Goal: Information Seeking & Learning: Learn about a topic

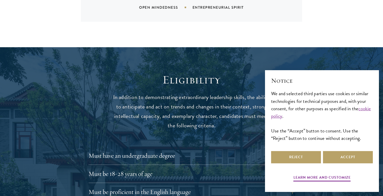
scroll to position [660, 0]
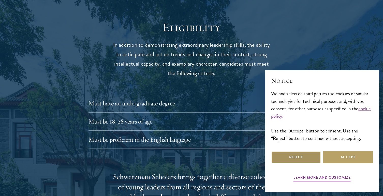
click at [306, 153] on button "Reject" at bounding box center [296, 157] width 50 height 12
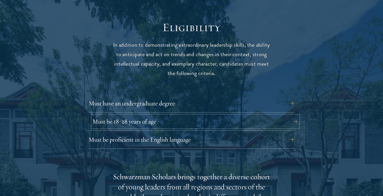
click at [267, 115] on button "Must be 18-28 years of age" at bounding box center [195, 121] width 206 height 12
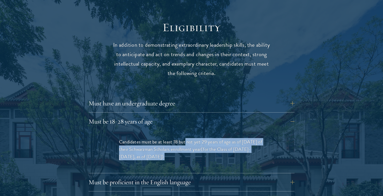
drag, startPoint x: 185, startPoint y: 132, endPoint x: 190, endPoint y: 145, distance: 14.3
click at [190, 145] on p "Candidates must be at least 18 but not yet 29 years of age as of August 1 of th…" at bounding box center [191, 149] width 145 height 22
drag, startPoint x: 190, startPoint y: 145, endPoint x: 124, endPoint y: 133, distance: 67.4
click at [124, 138] on p "Candidates must be at least 18 but not yet 29 years of age as of August 1 of th…" at bounding box center [191, 149] width 145 height 22
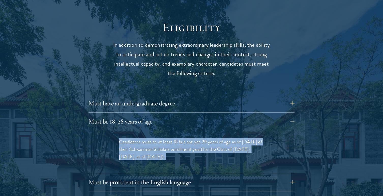
click at [124, 138] on p "Candidates must be at least 18 but not yet 29 years of age as of August 1 of th…" at bounding box center [191, 149] width 145 height 22
drag, startPoint x: 124, startPoint y: 133, endPoint x: 160, endPoint y: 145, distance: 37.8
click at [160, 145] on p "Candidates must be at least 18 but not yet 29 years of age as of August 1 of th…" at bounding box center [191, 149] width 145 height 22
click at [160, 145] on span "(for the Class of [DATE]-[DATE], as of [DATE])" at bounding box center [185, 152] width 132 height 15
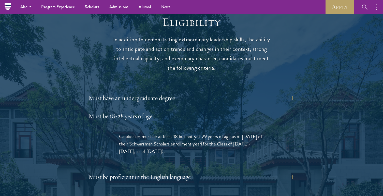
scroll to position [626, 0]
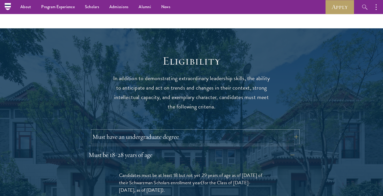
click at [186, 130] on button "Must have an undergraduate degree" at bounding box center [195, 136] width 206 height 12
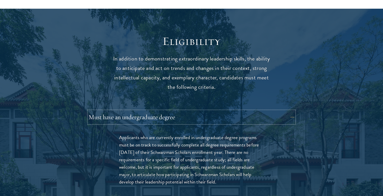
scroll to position [647, 0]
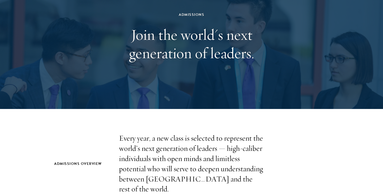
scroll to position [0, 0]
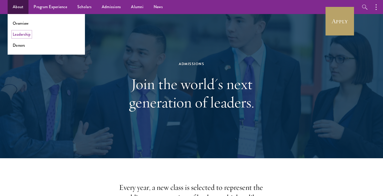
click at [26, 31] on link "Leadership" at bounding box center [22, 34] width 18 height 6
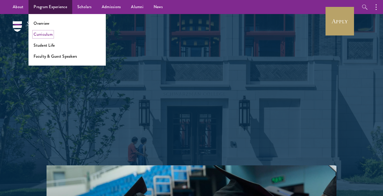
click at [50, 35] on link "Curriculum" at bounding box center [43, 34] width 19 height 6
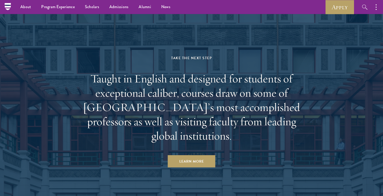
scroll to position [3012, 0]
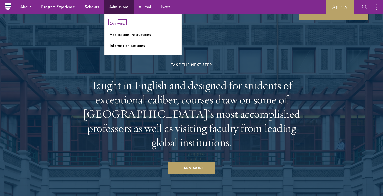
click at [123, 24] on link "Overview" at bounding box center [118, 24] width 16 height 6
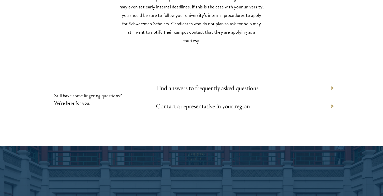
scroll to position [2467, 0]
